Goal: Navigation & Orientation: Find specific page/section

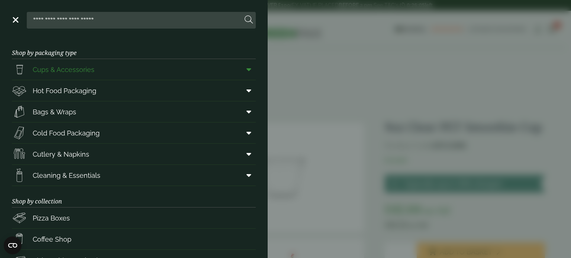
click at [138, 70] on link "Cups & Accessories" at bounding box center [134, 69] width 244 height 21
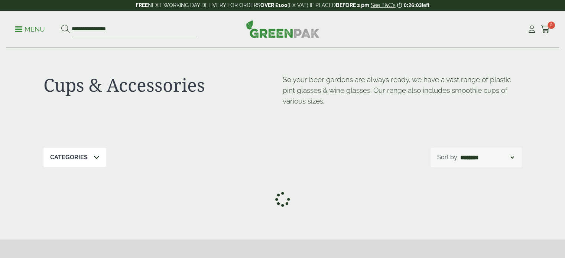
click at [21, 27] on link "Menu" at bounding box center [30, 28] width 30 height 7
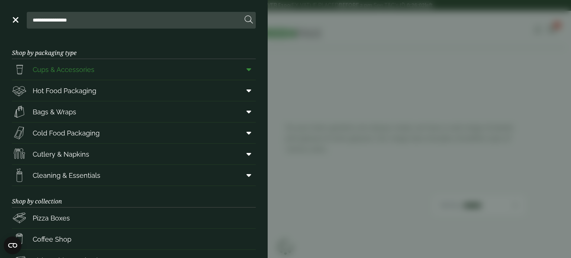
click at [245, 68] on span at bounding box center [247, 69] width 17 height 14
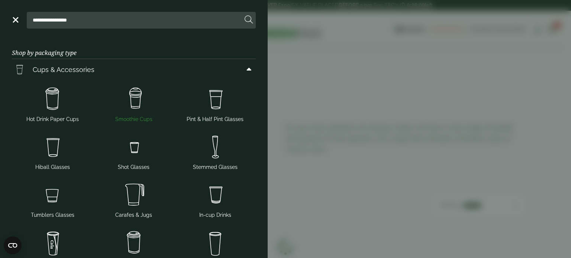
click at [130, 95] on img at bounding box center [133, 99] width 75 height 30
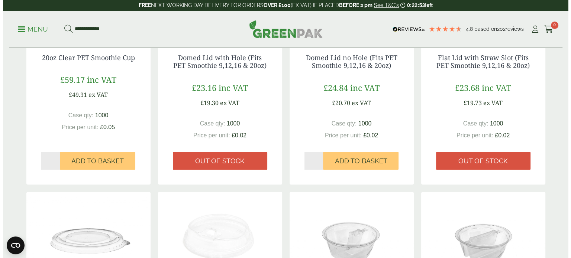
scroll to position [446, 0]
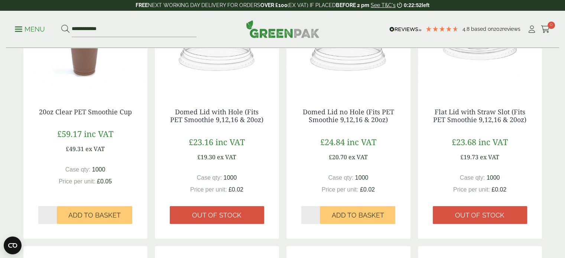
click at [17, 26] on link "Menu" at bounding box center [30, 28] width 30 height 7
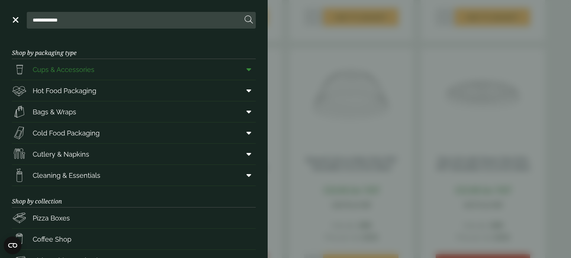
click at [115, 68] on link "Cups & Accessories" at bounding box center [134, 69] width 244 height 21
click at [246, 67] on span at bounding box center [247, 69] width 17 height 14
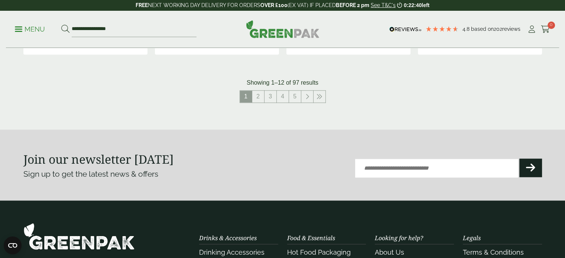
scroll to position [818, 0]
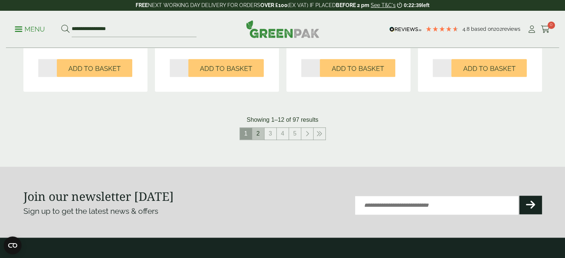
click at [256, 133] on link "2" at bounding box center [258, 134] width 12 height 12
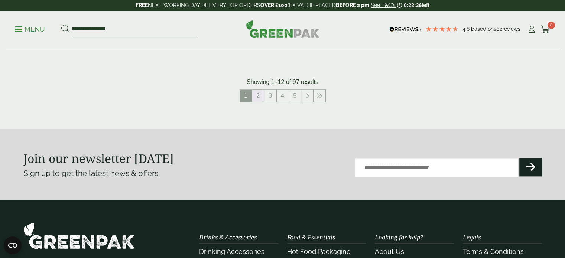
scroll to position [892, 0]
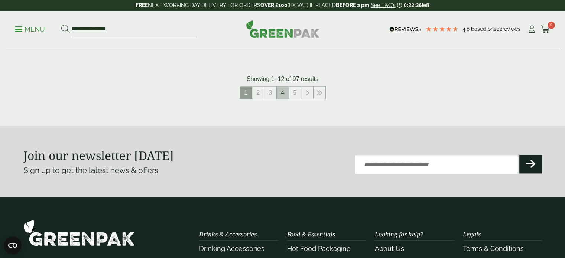
click at [284, 92] on link "4" at bounding box center [283, 93] width 12 height 12
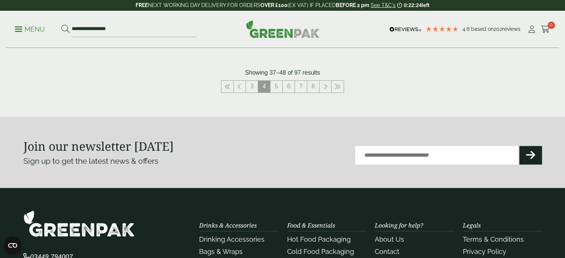
scroll to position [892, 0]
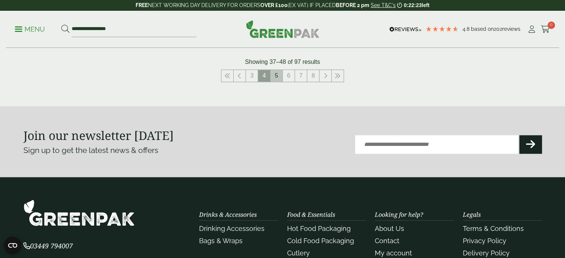
click at [281, 77] on link "5" at bounding box center [277, 76] width 12 height 12
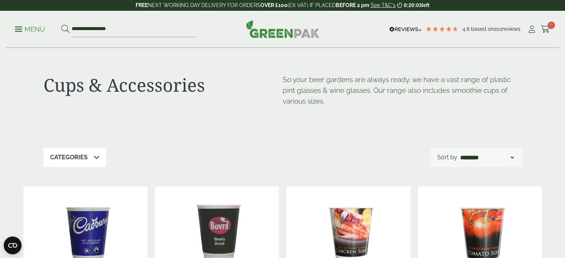
click at [14, 27] on div "**********" at bounding box center [282, 29] width 553 height 37
click at [21, 28] on p "Menu" at bounding box center [30, 29] width 30 height 9
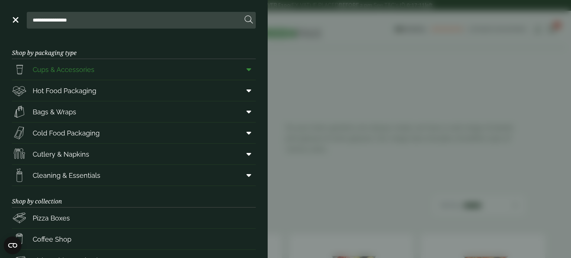
click at [246, 70] on icon at bounding box center [248, 69] width 5 height 7
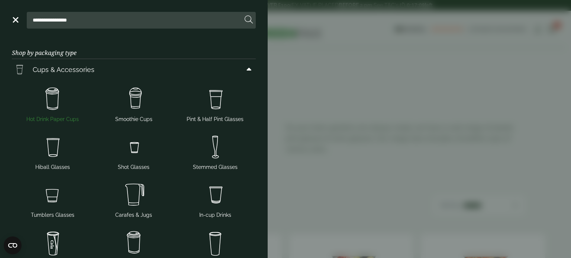
click at [52, 94] on img at bounding box center [52, 99] width 75 height 30
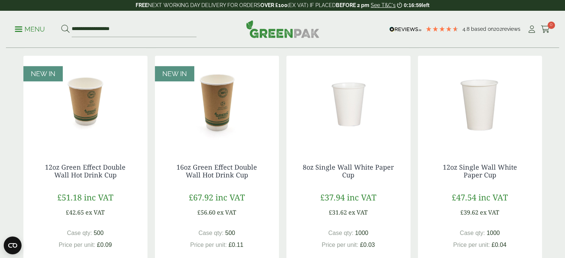
scroll to position [558, 0]
